Goal: Transaction & Acquisition: Book appointment/travel/reservation

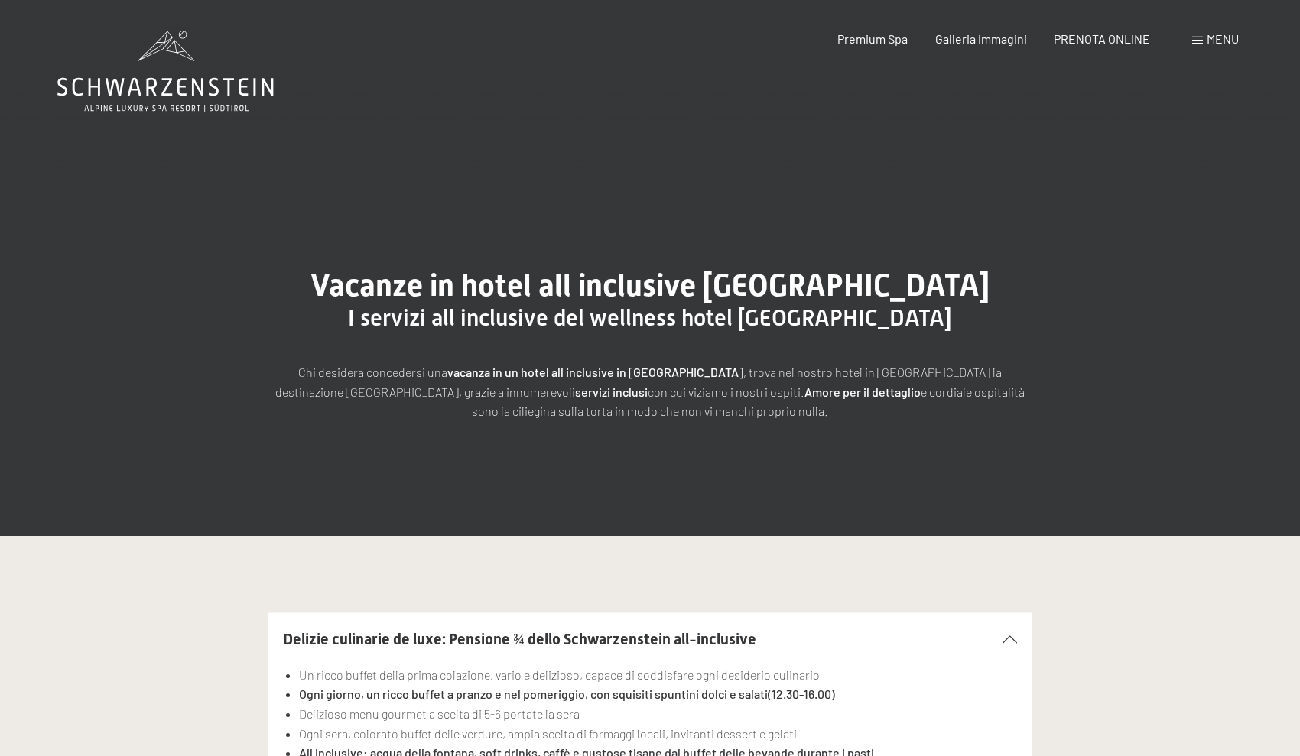
click at [200, 80] on icon at bounding box center [165, 72] width 216 height 82
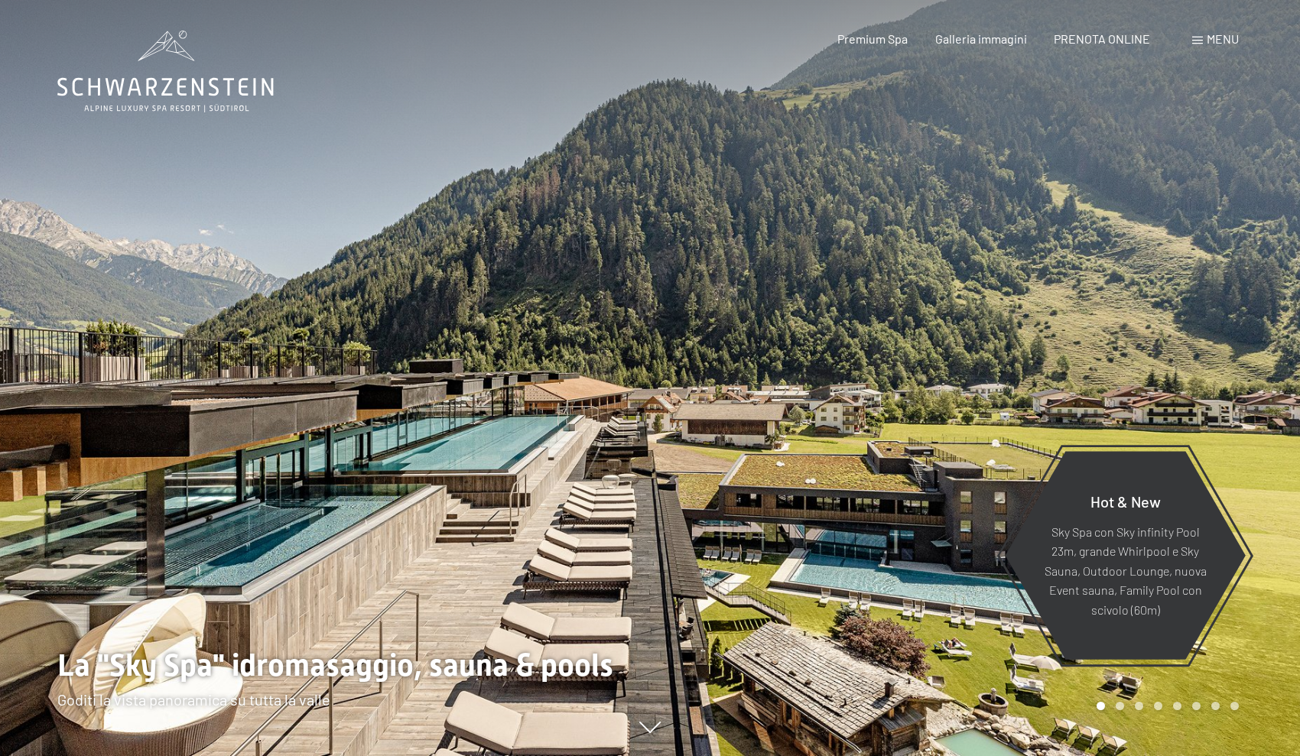
click at [1213, 37] on span "Menu" at bounding box center [1223, 38] width 32 height 15
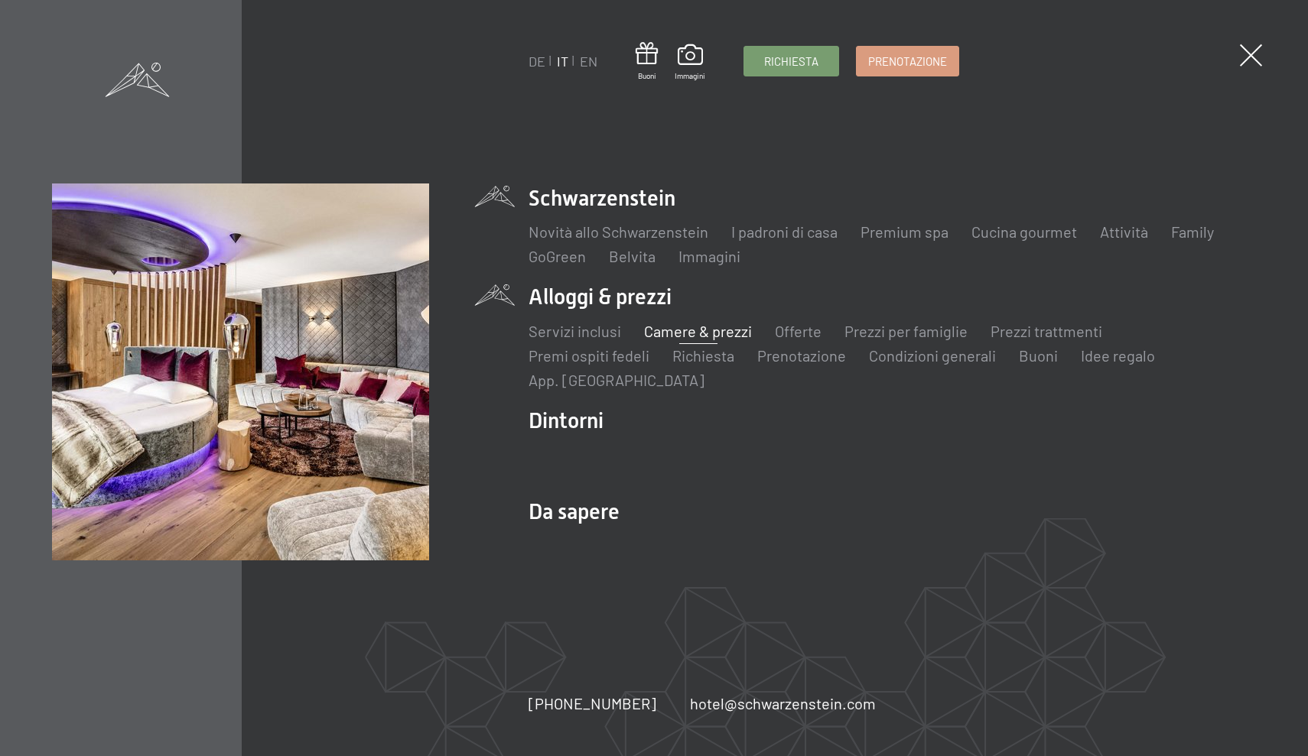
click at [694, 335] on link "Camere & prezzi" at bounding box center [698, 331] width 108 height 18
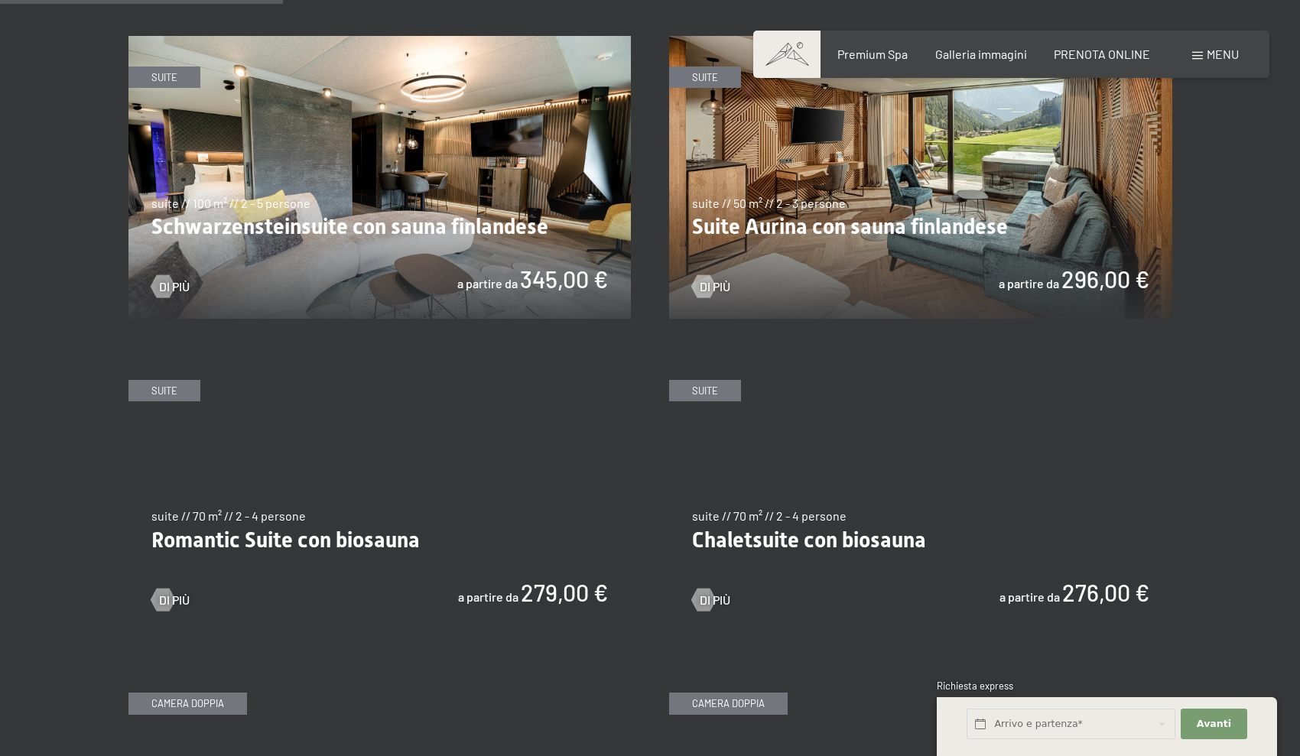
scroll to position [885, 0]
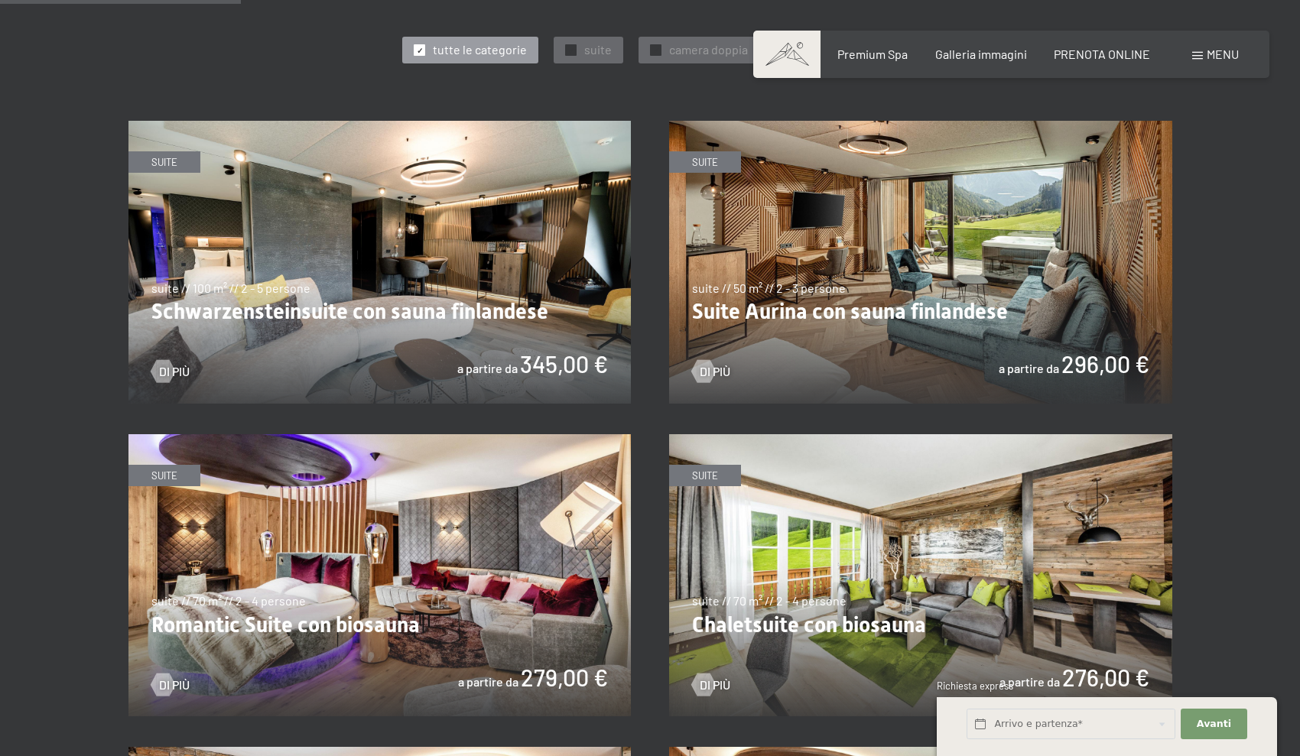
click at [541, 327] on img at bounding box center [379, 262] width 503 height 283
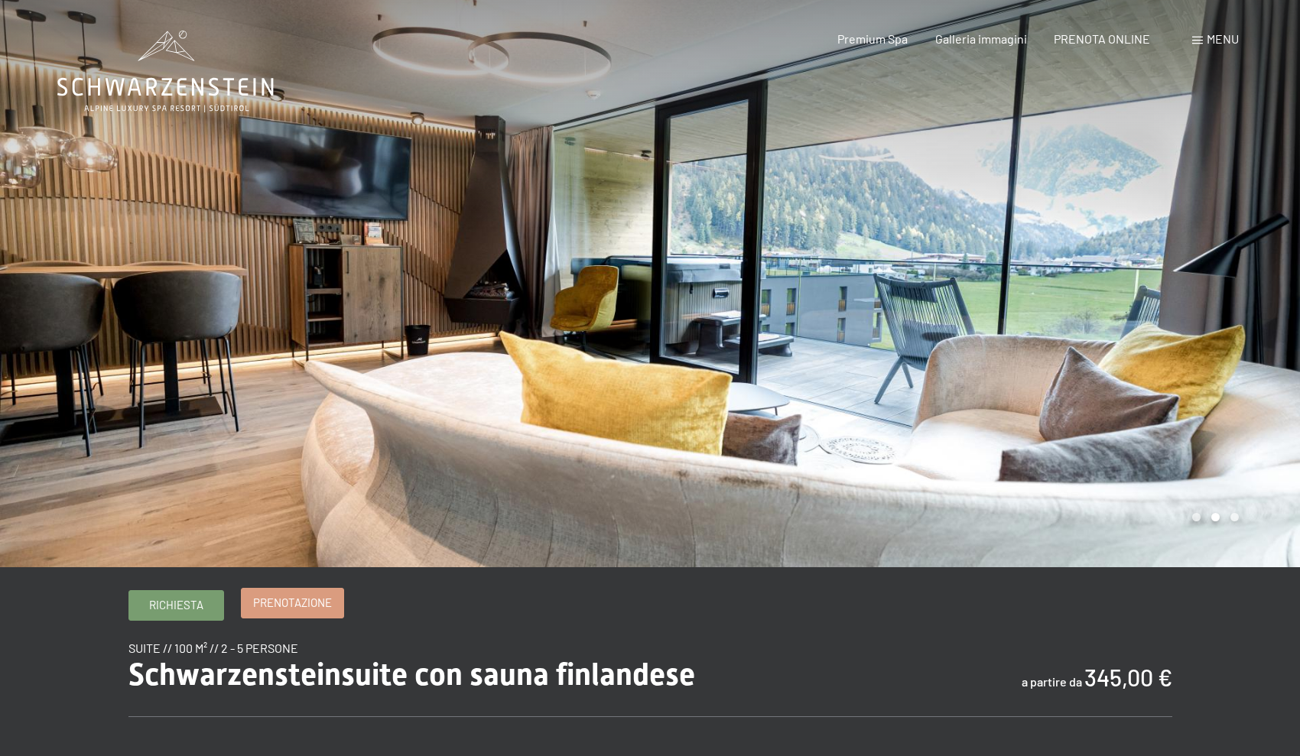
click at [327, 600] on span "Prenotazione" at bounding box center [292, 603] width 79 height 16
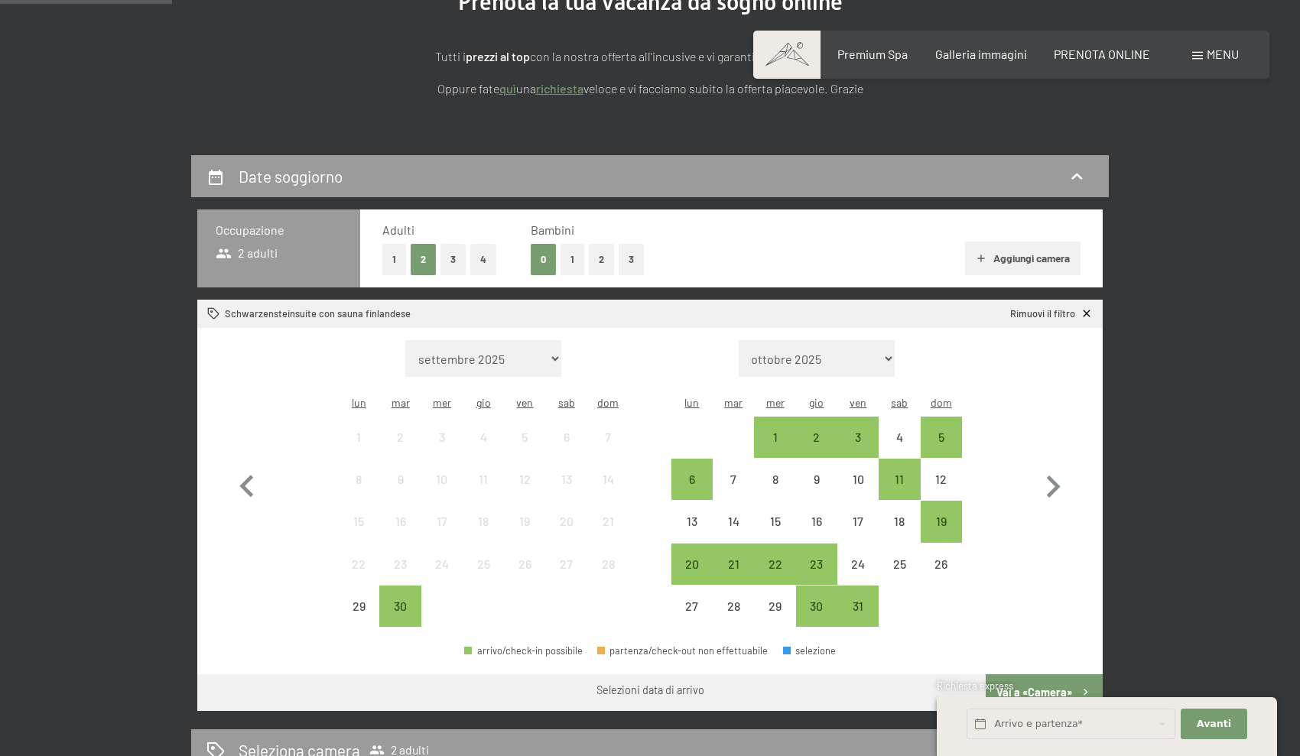
scroll to position [223, 0]
click at [1031, 464] on icon "button" at bounding box center [1053, 486] width 44 height 44
select select "2025-10-01"
select select "2025-11-01"
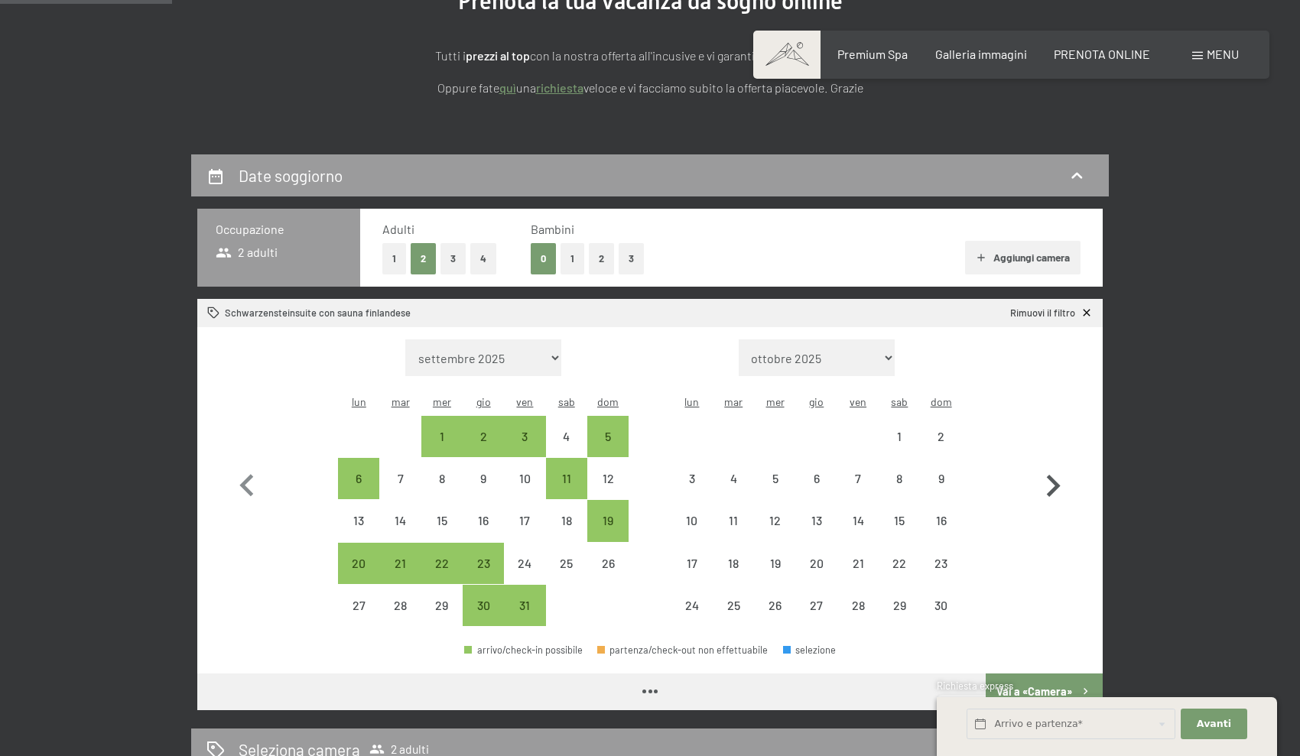
select select "2025-10-01"
select select "2025-11-01"
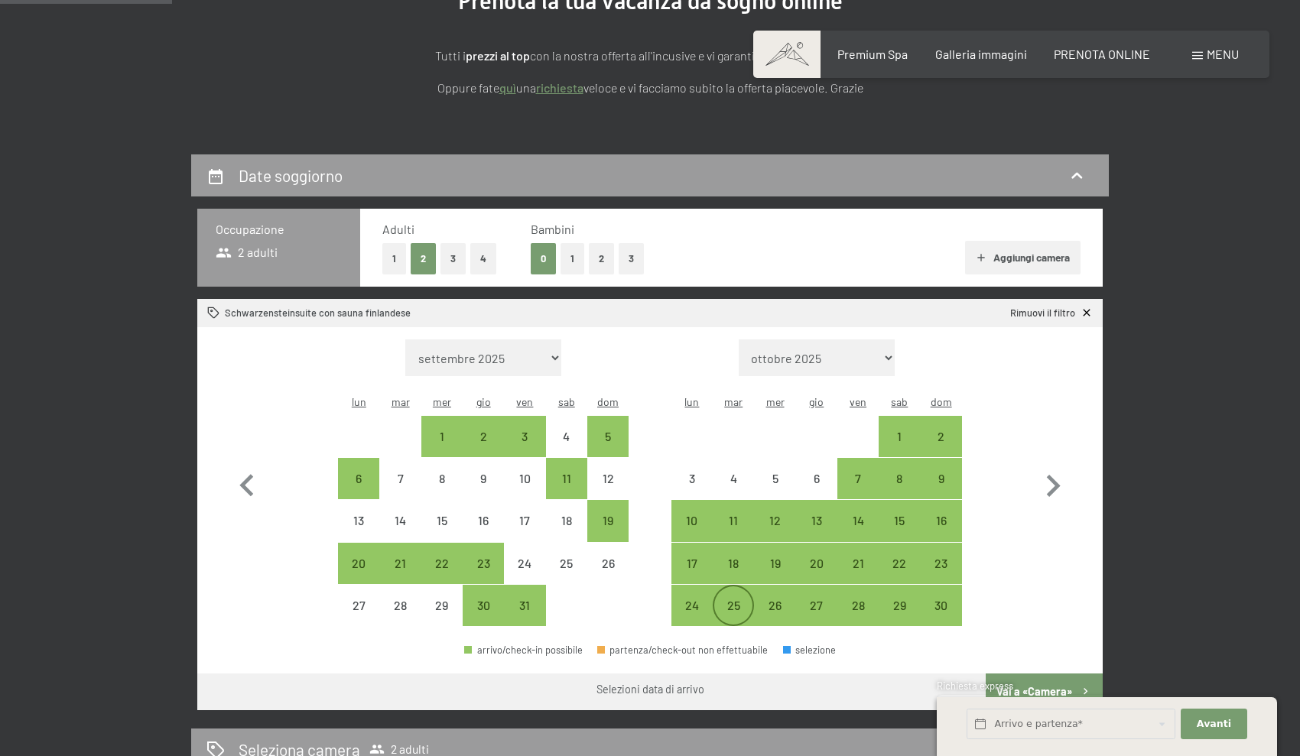
click at [735, 600] on div "25" at bounding box center [733, 619] width 38 height 38
select select "2025-10-01"
select select "2025-11-01"
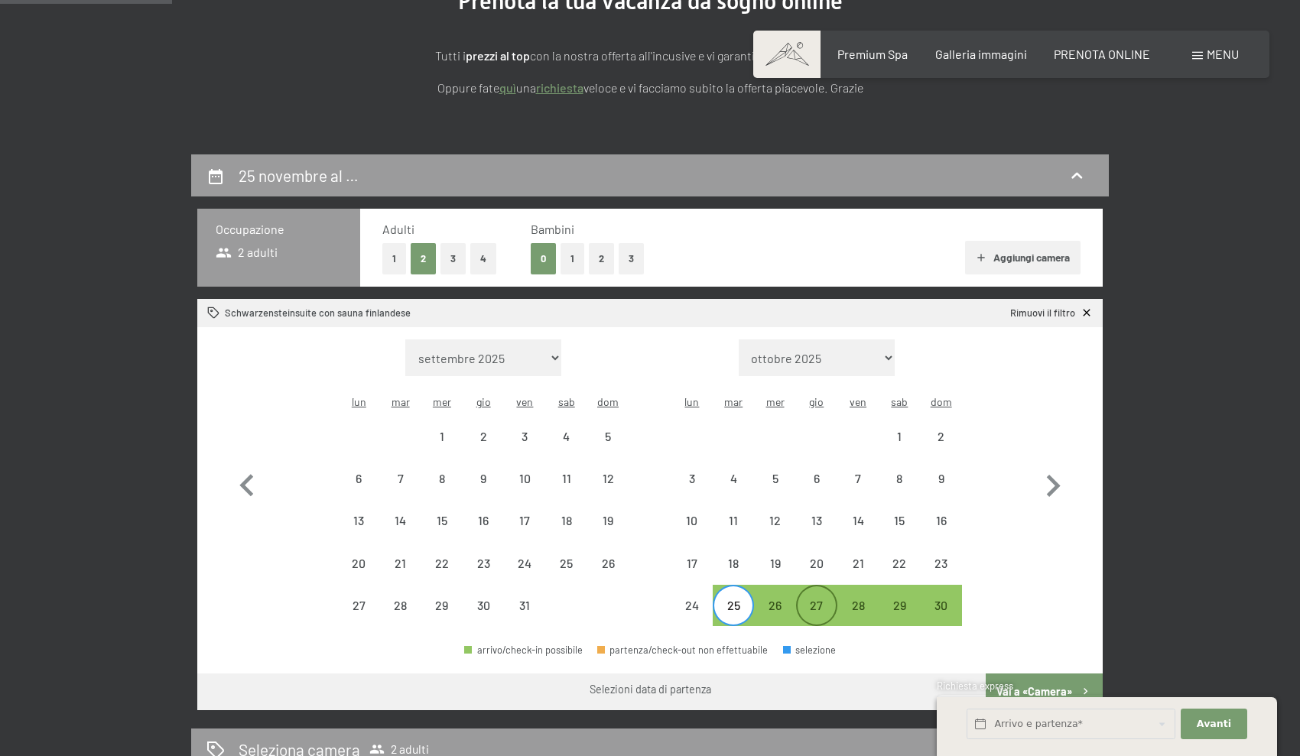
click at [804, 600] on div "27" at bounding box center [817, 619] width 38 height 38
select select "2025-10-01"
select select "2025-11-01"
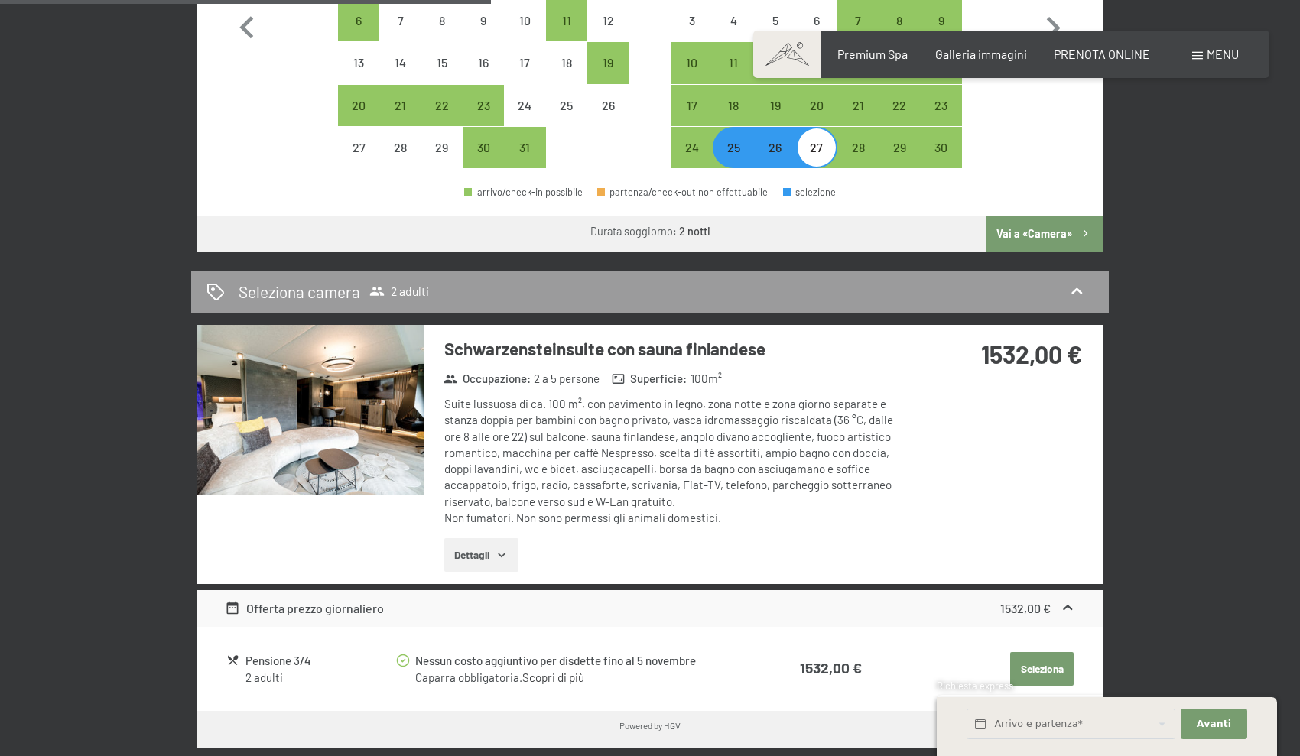
scroll to position [674, 0]
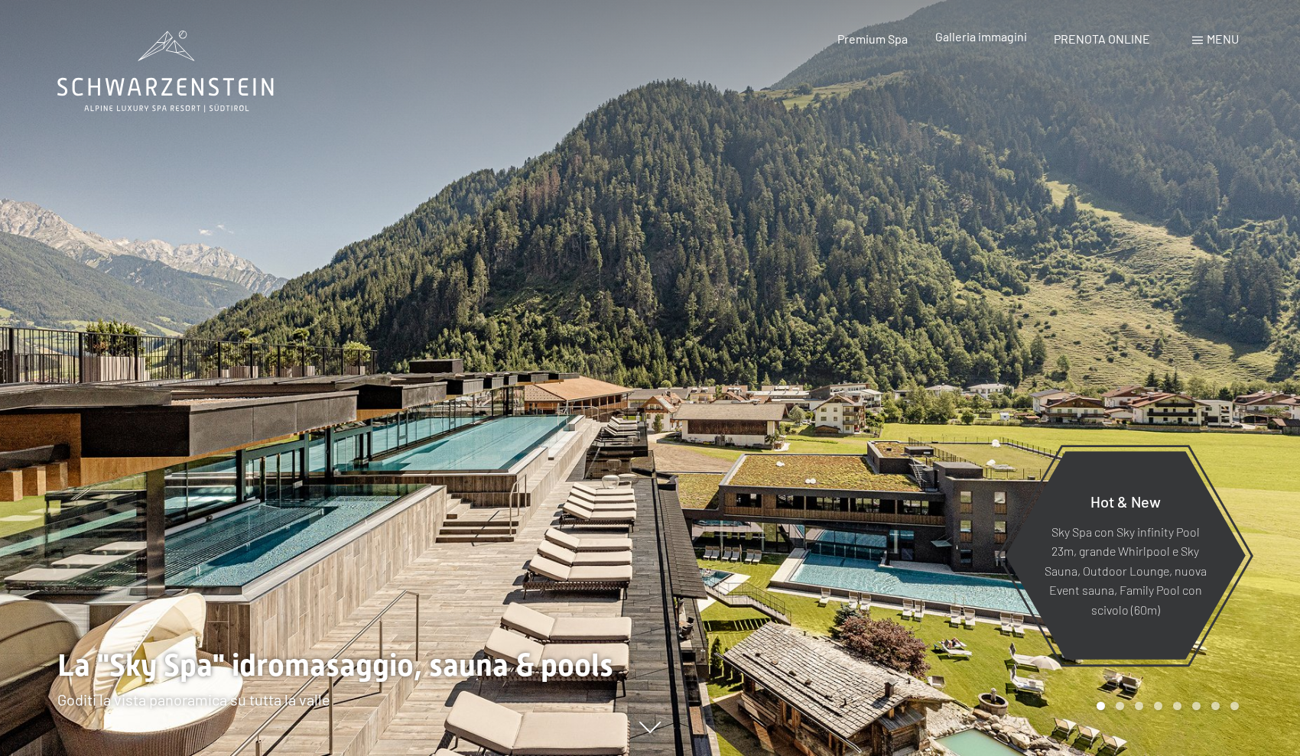
click at [993, 39] on span "Galleria immagini" at bounding box center [981, 36] width 92 height 15
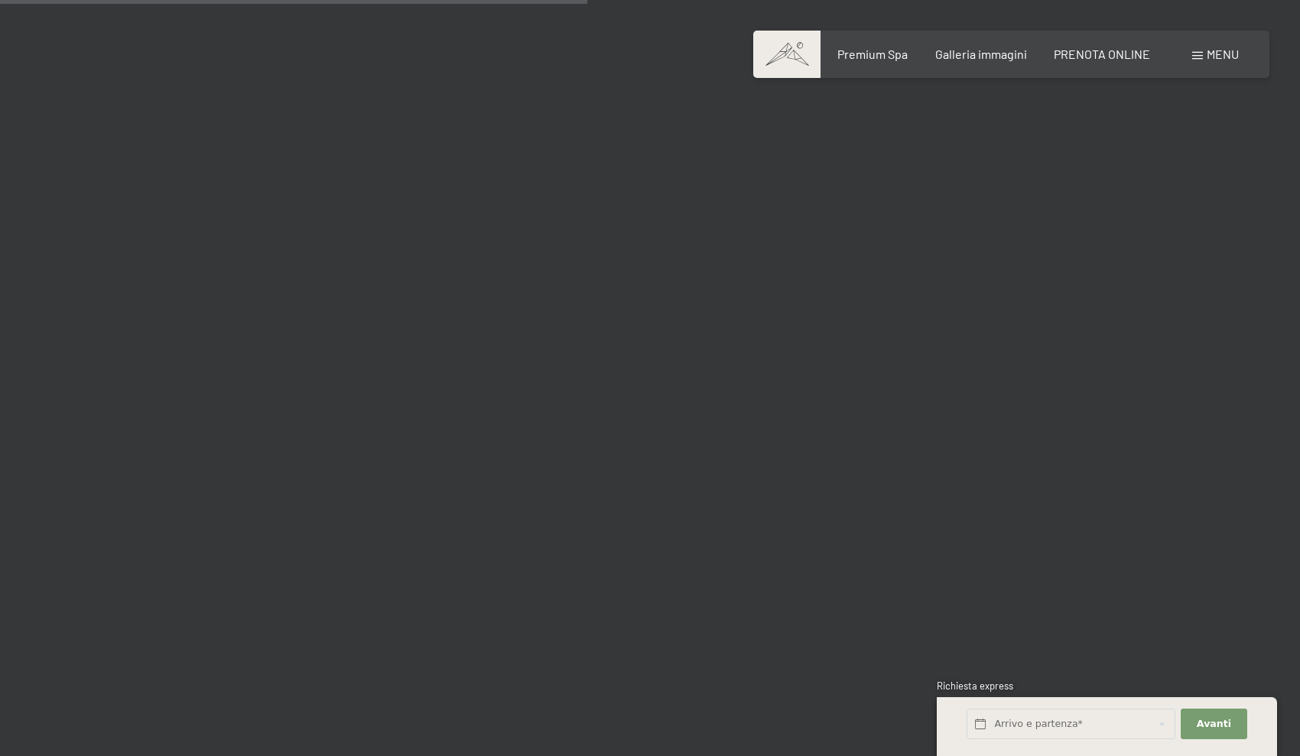
scroll to position [8305, 0]
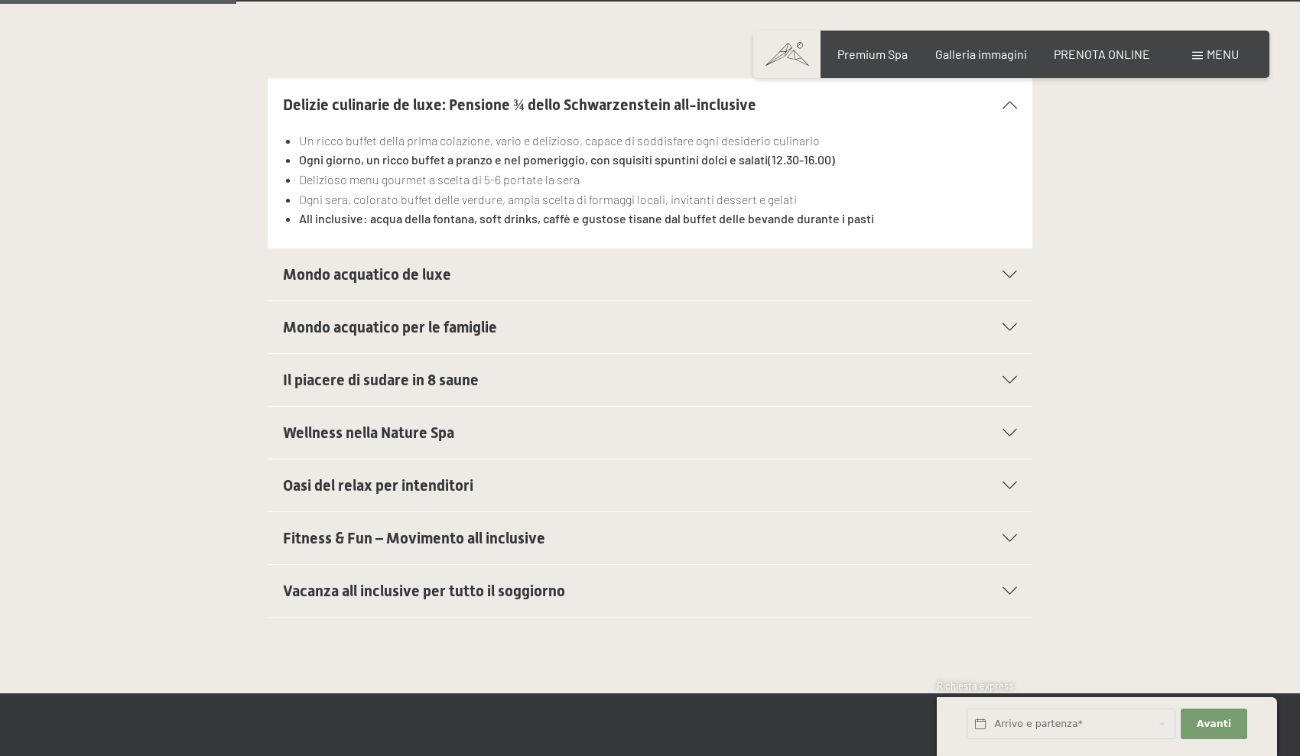
scroll to position [535, 0]
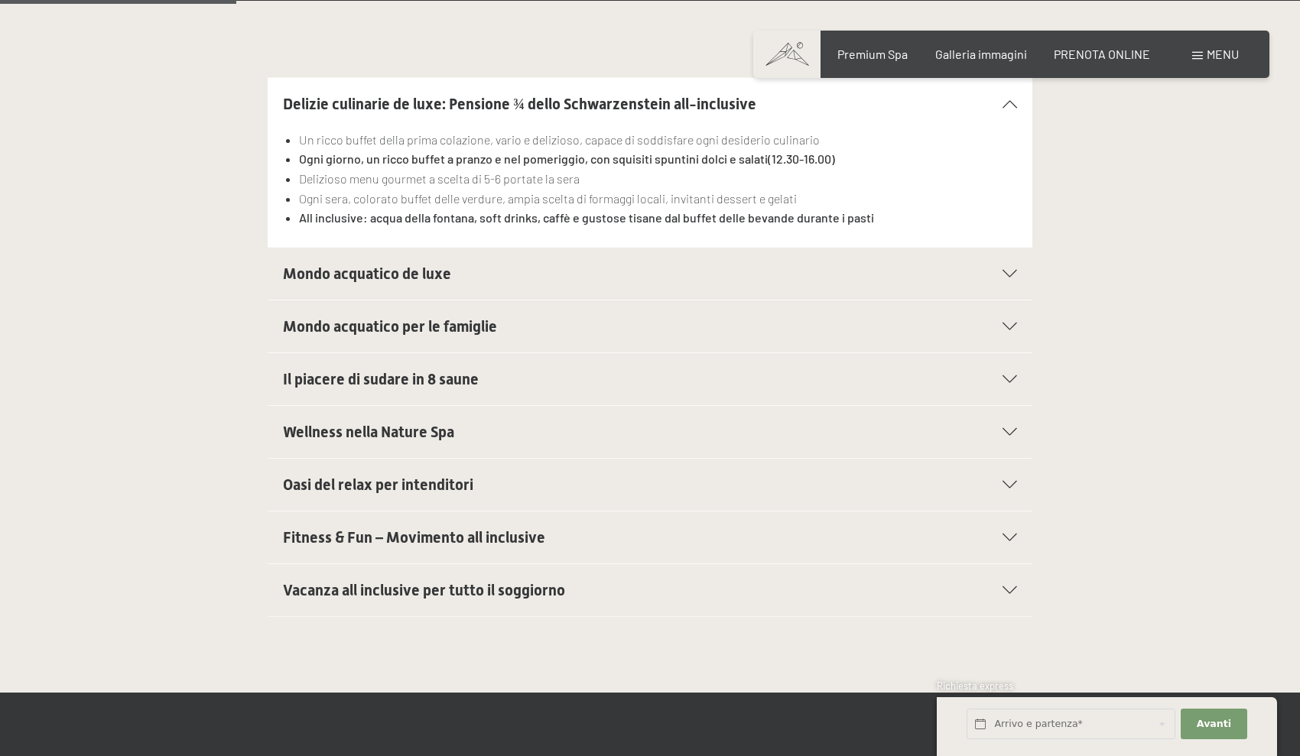
click at [419, 589] on span "Vacanza all inclusive per tutto il soggiorno" at bounding box center [424, 590] width 282 height 18
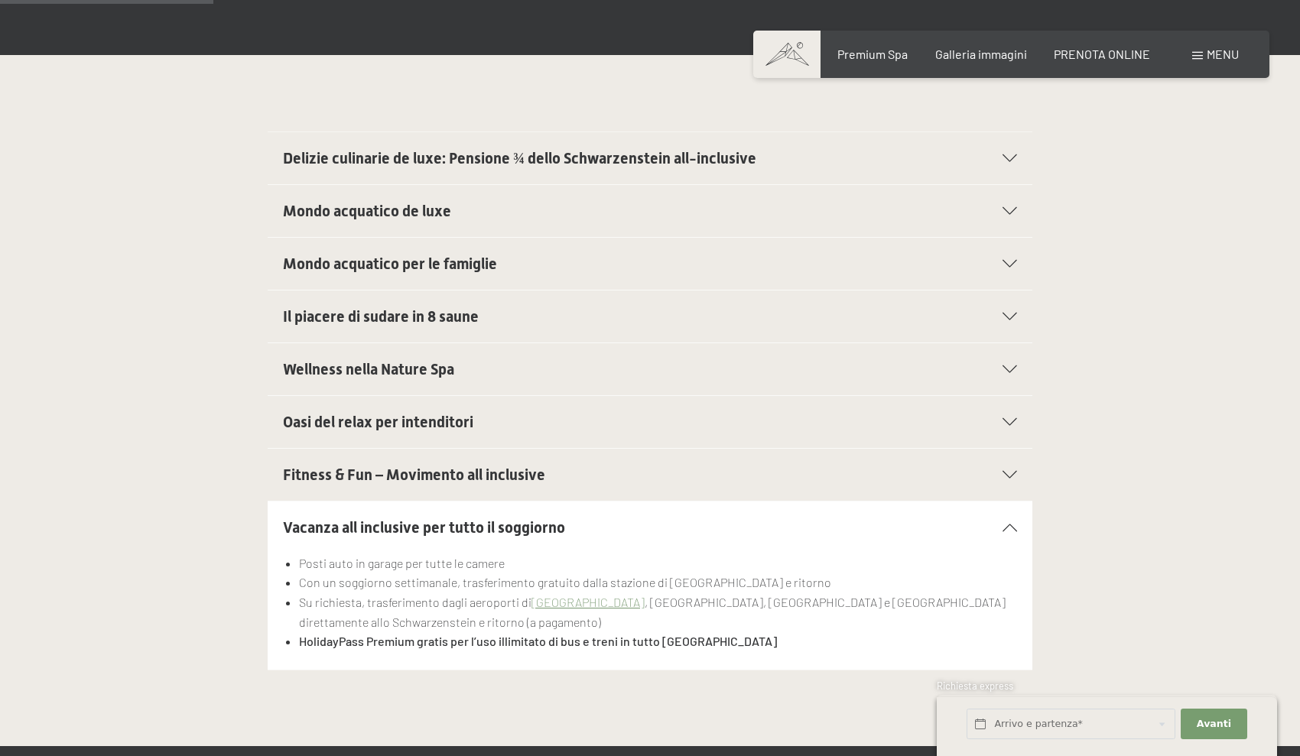
scroll to position [479, 0]
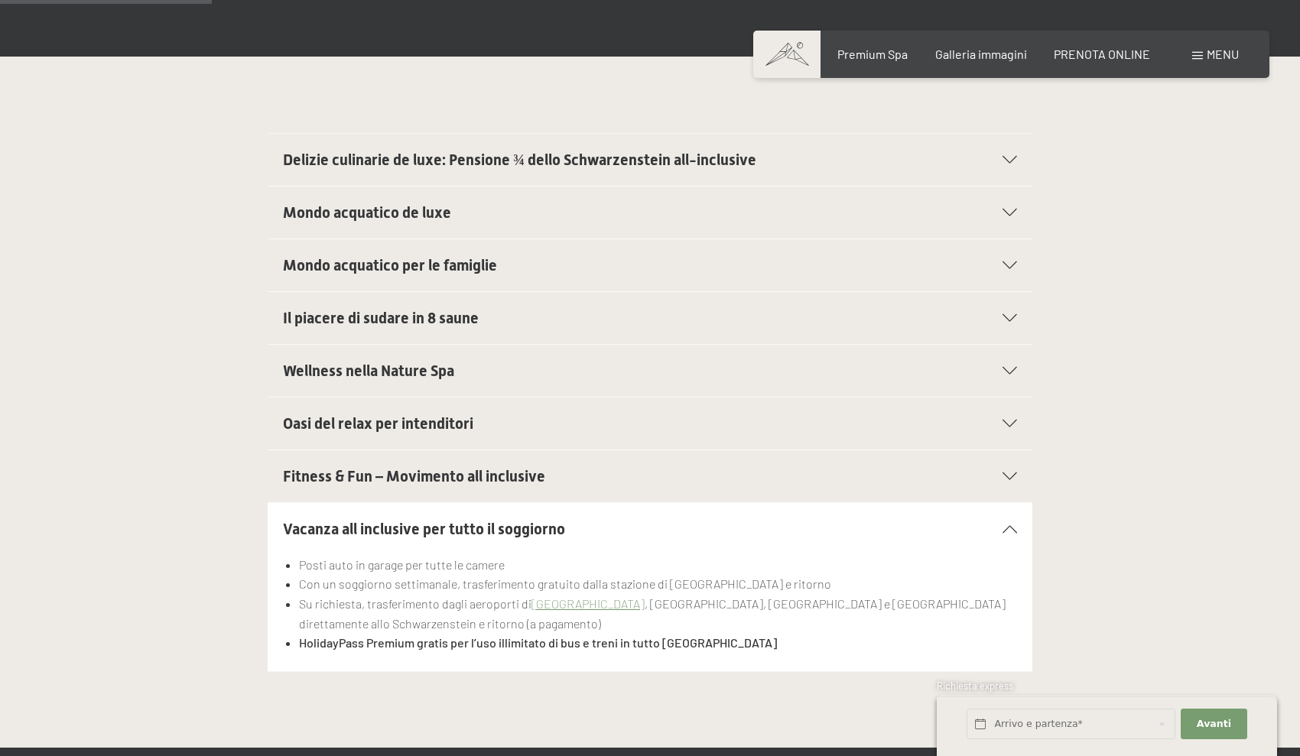
click at [401, 355] on div "Wellness nella Nature Spa" at bounding box center [650, 371] width 734 height 52
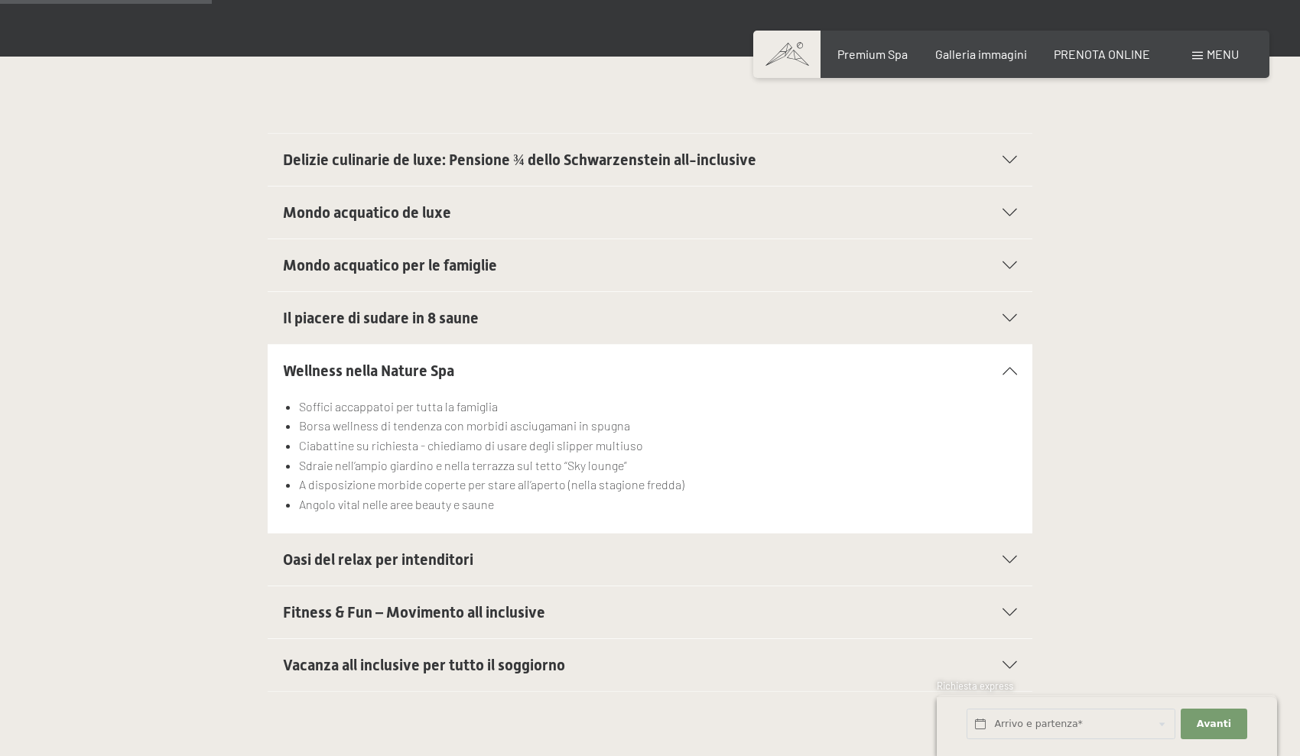
click at [496, 161] on span "Delizie culinarie de luxe: Pensione ¾ dello Schwarzenstein all-inclusive" at bounding box center [519, 160] width 473 height 18
